Goal: Download file/media

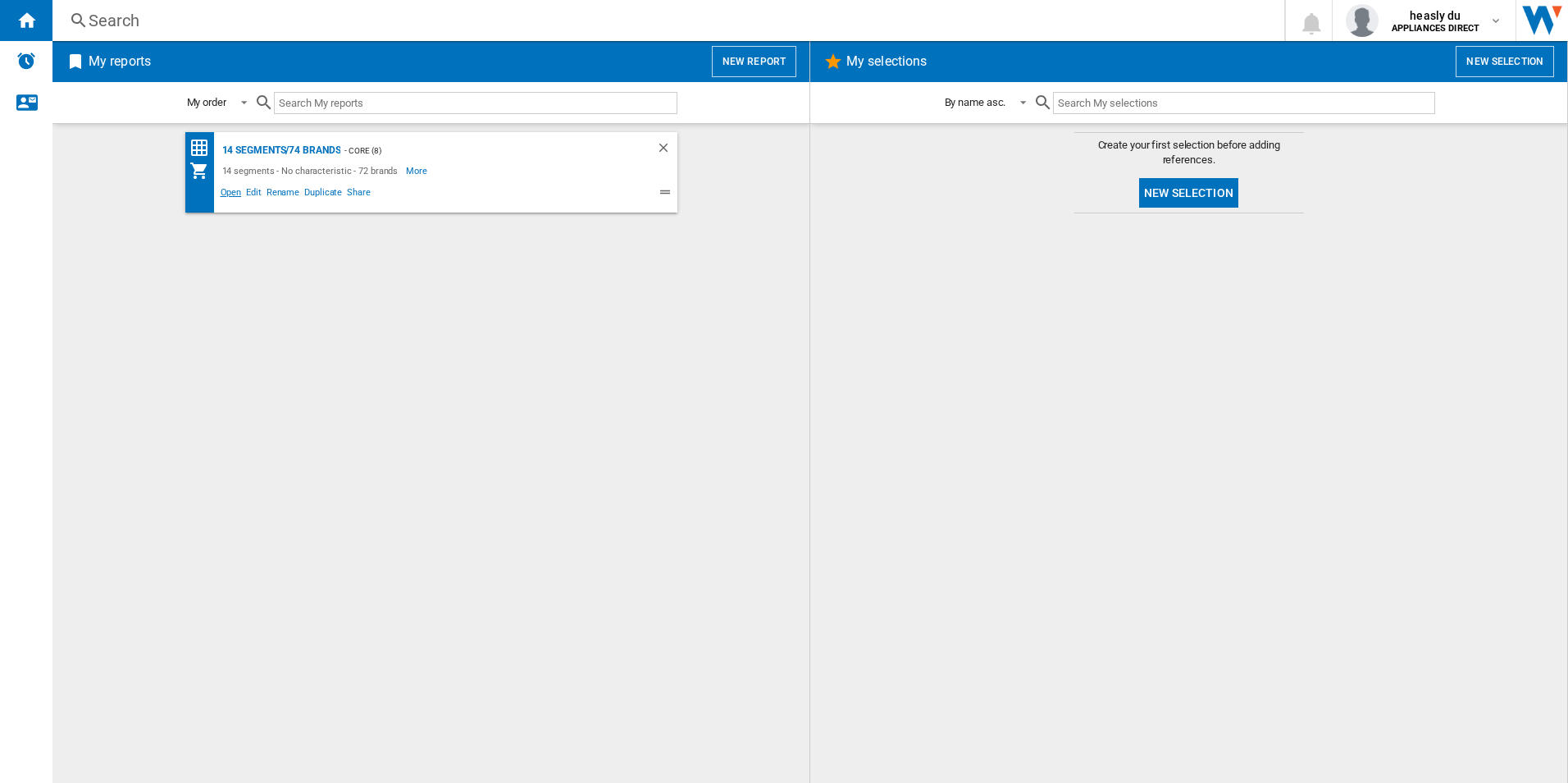
click at [241, 195] on span "Open" at bounding box center [231, 194] width 26 height 20
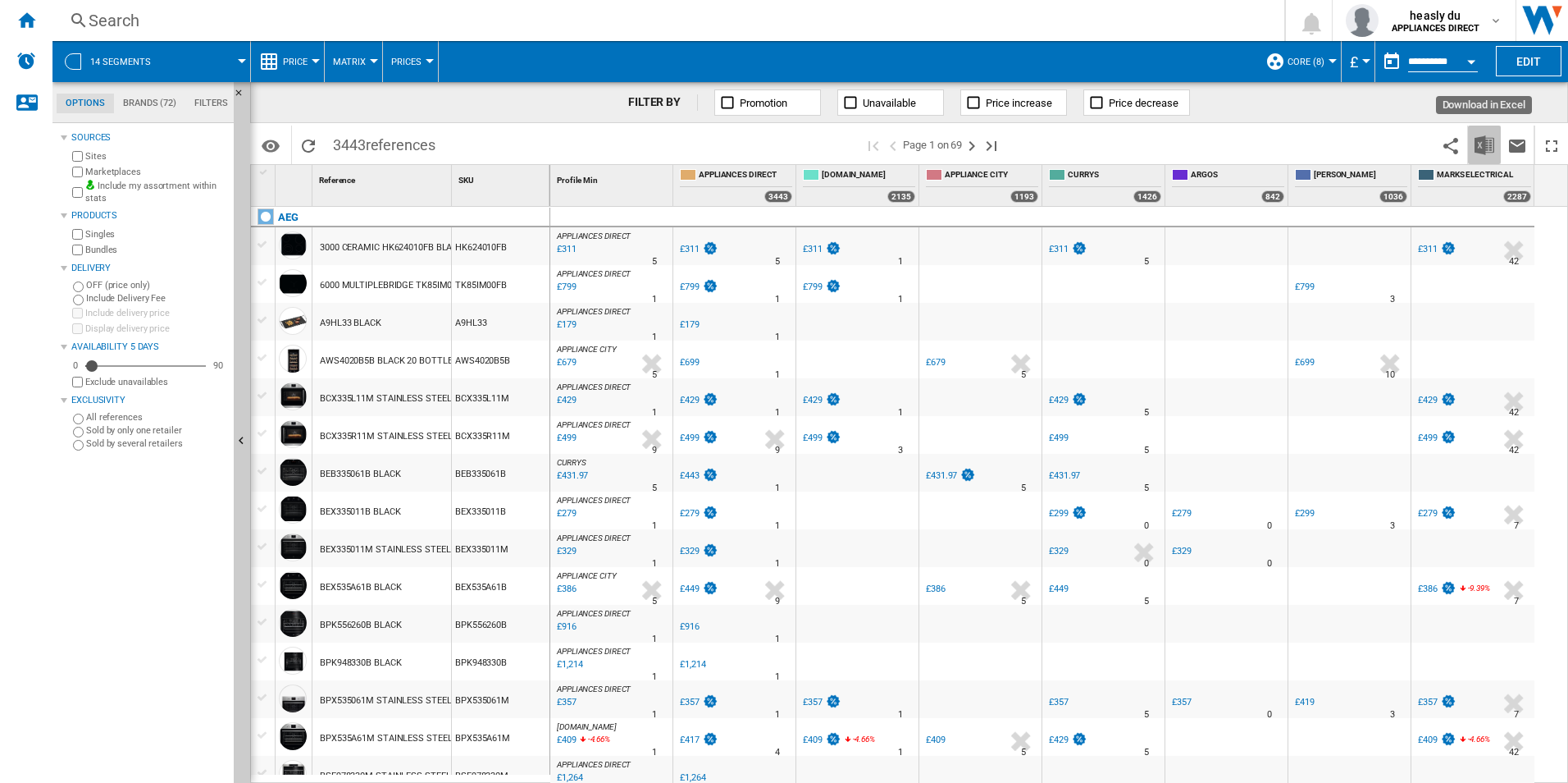
click at [1478, 157] on button "Download in Excel" at bounding box center [1484, 144] width 33 height 38
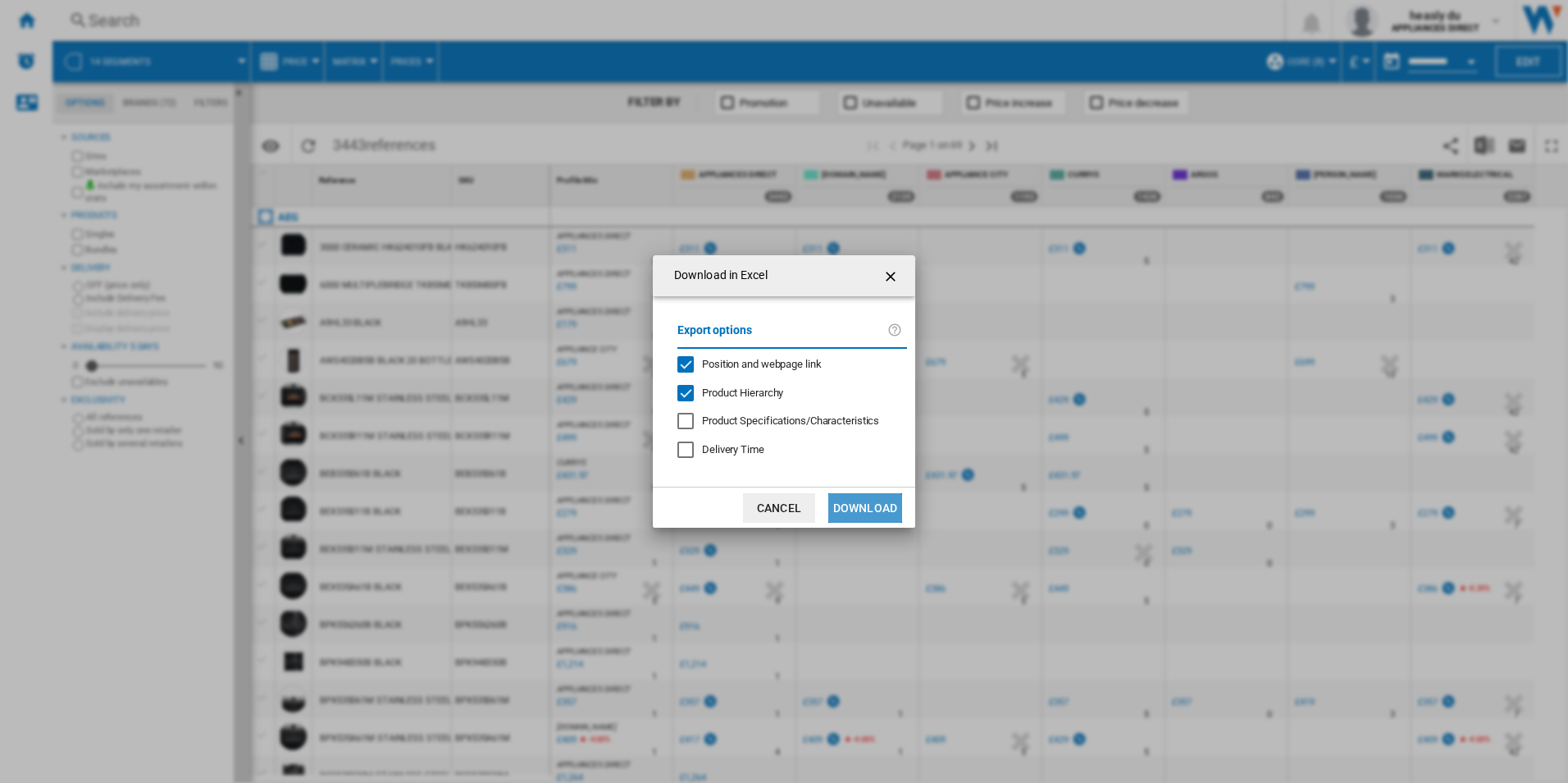
click at [873, 512] on button "Download" at bounding box center [864, 508] width 73 height 30
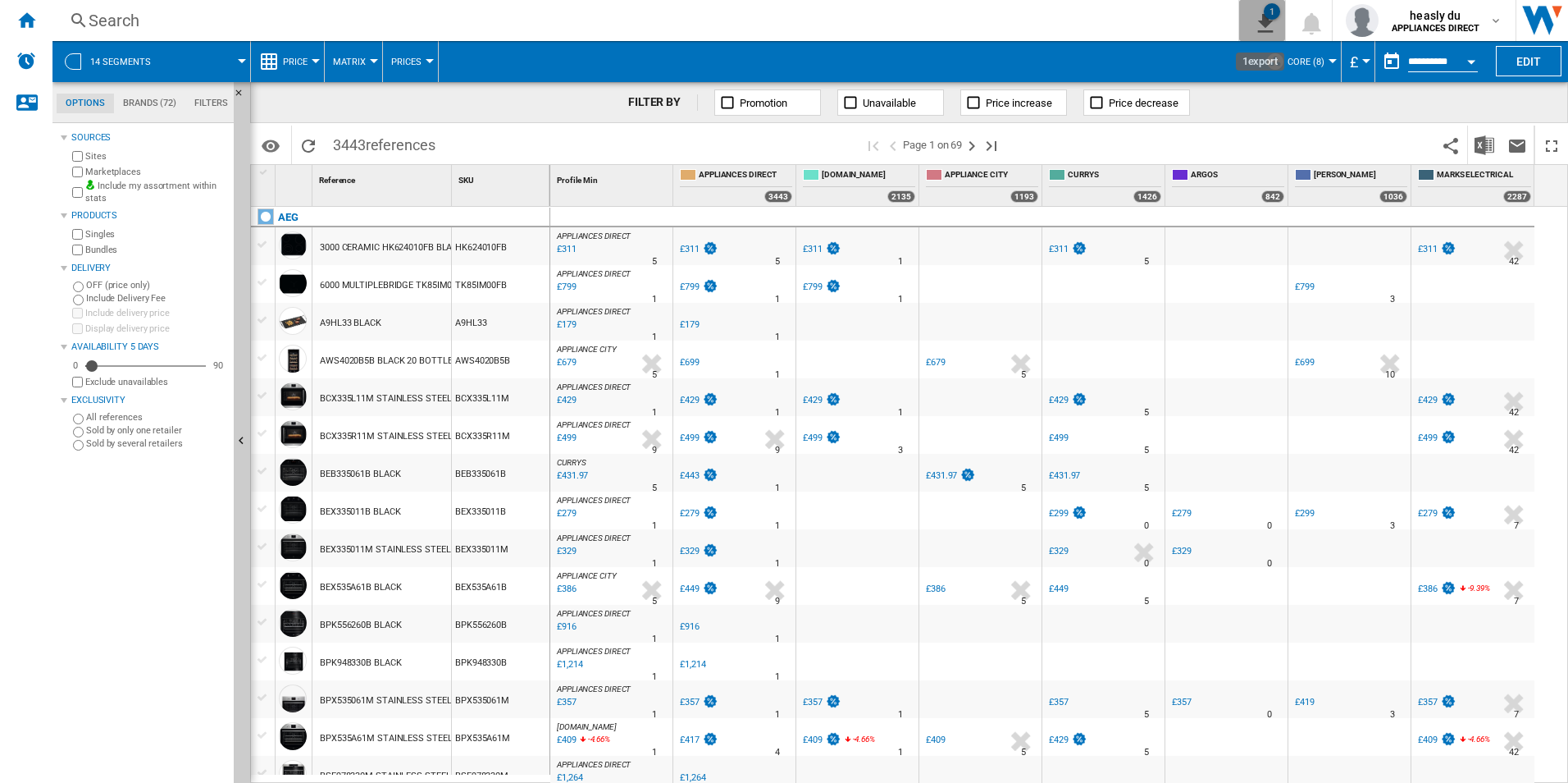
click at [1272, 11] on div "1" at bounding box center [1272, 12] width 17 height 17
